Goal: Task Accomplishment & Management: Use online tool/utility

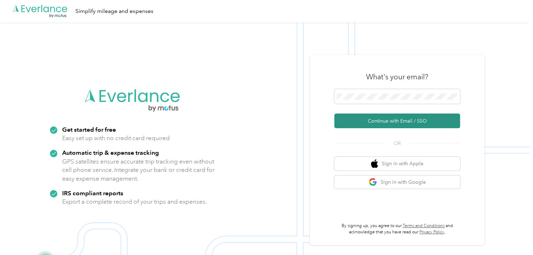
click at [380, 121] on button "Continue with Email / SSO" at bounding box center [397, 121] width 126 height 15
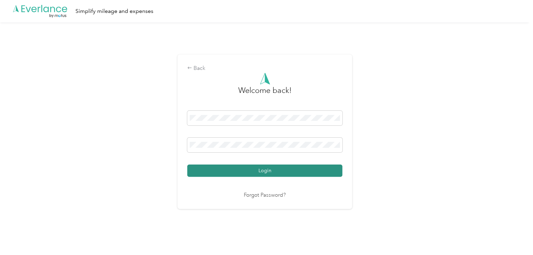
click at [267, 168] on button "Login" at bounding box center [264, 171] width 155 height 12
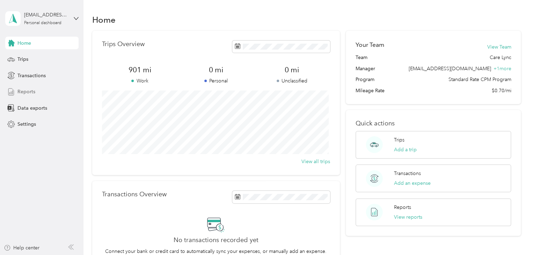
click at [25, 89] on span "Reports" at bounding box center [26, 91] width 18 height 7
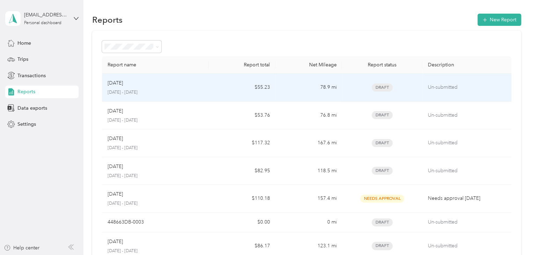
click at [219, 90] on td "$55.23" at bounding box center [242, 88] width 67 height 28
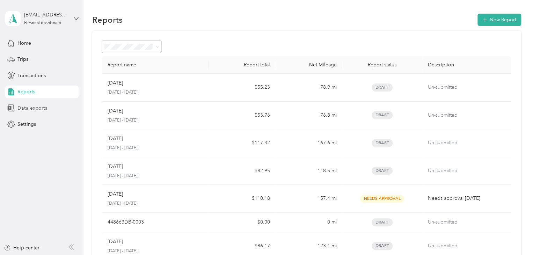
click at [29, 106] on span "Data exports" at bounding box center [32, 107] width 30 height 7
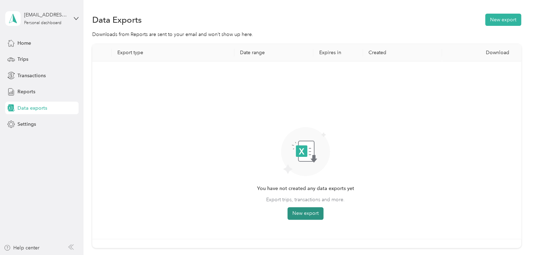
click at [310, 212] on button "New export" at bounding box center [306, 213] width 36 height 13
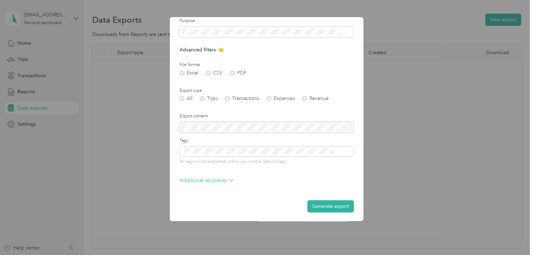
scroll to position [50, 0]
click at [324, 204] on button "Generate export" at bounding box center [331, 205] width 46 height 12
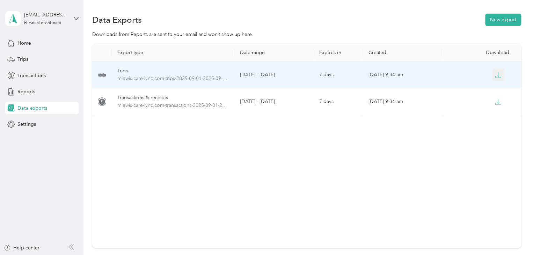
click at [380, 76] on icon "button" at bounding box center [498, 75] width 6 height 6
